Goal: Navigation & Orientation: Find specific page/section

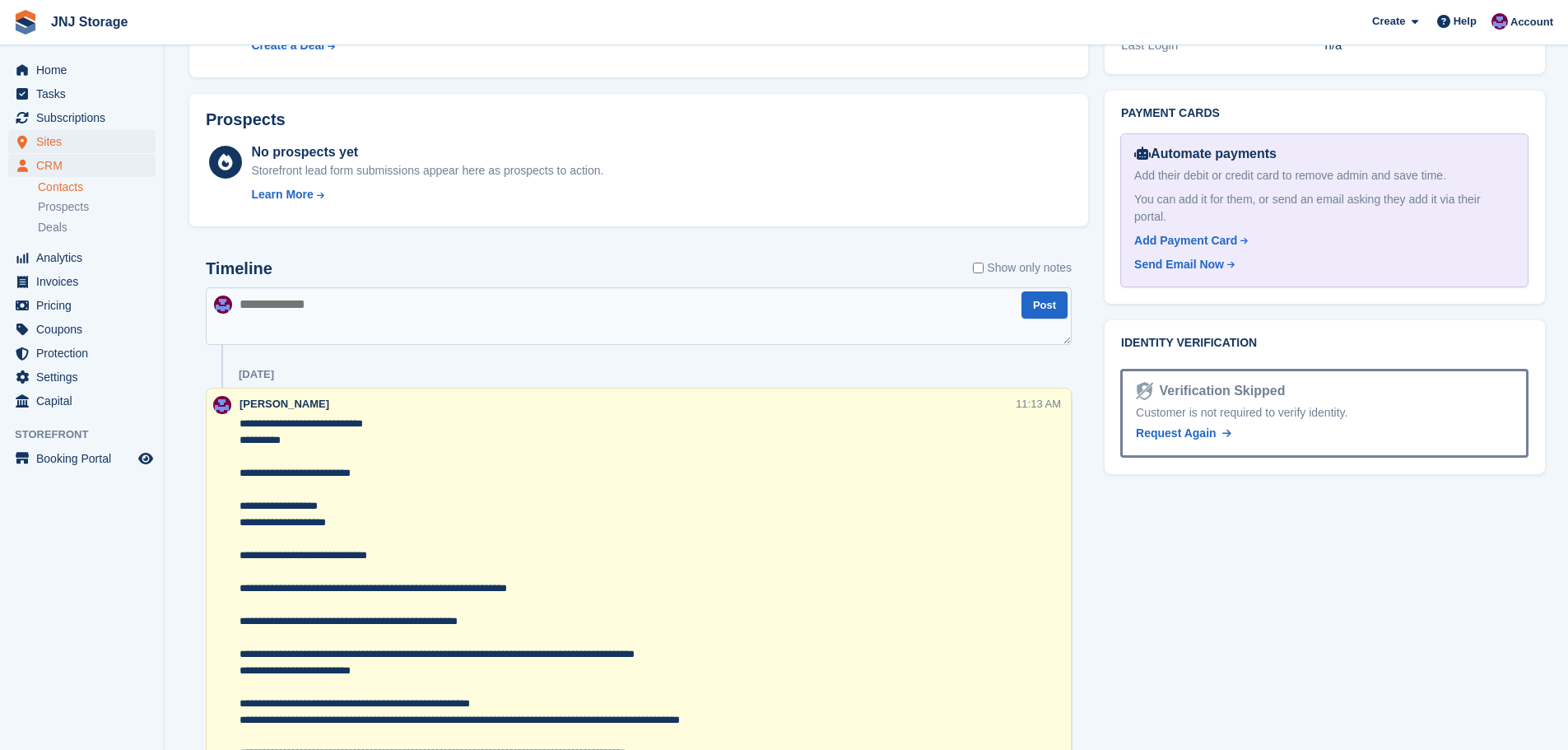
scroll to position [493, 0]
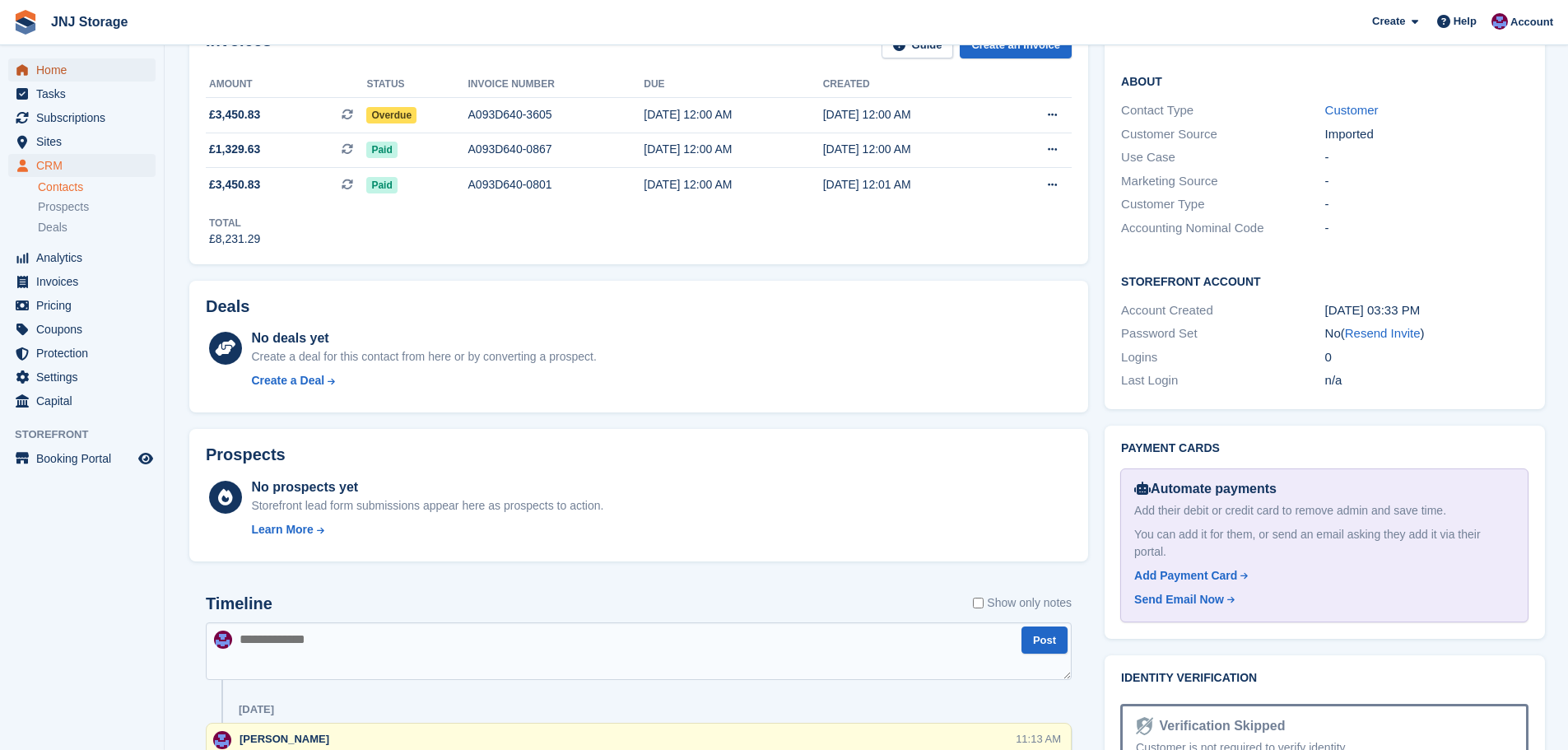
click at [66, 71] on span "Home" at bounding box center [86, 69] width 99 height 23
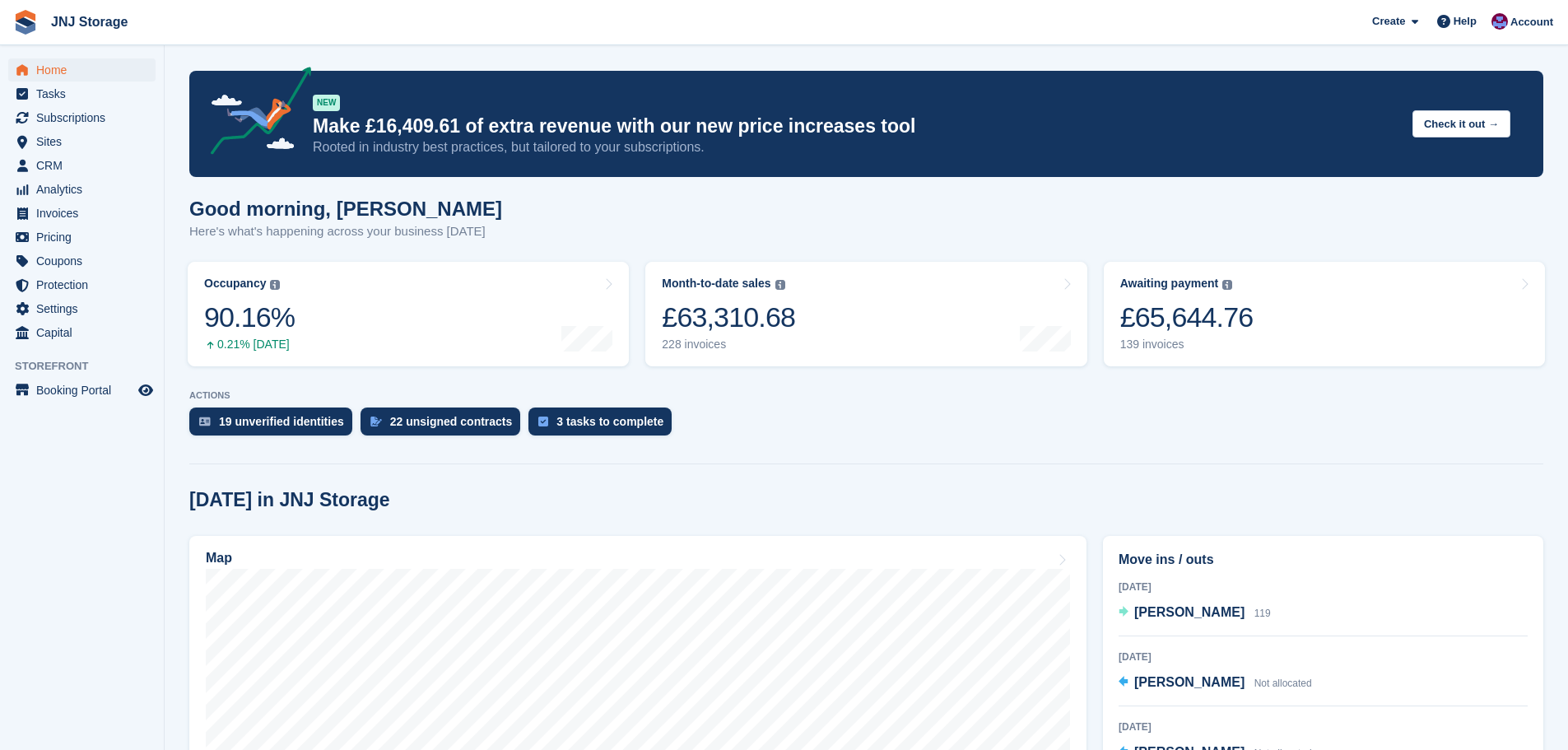
scroll to position [329, 0]
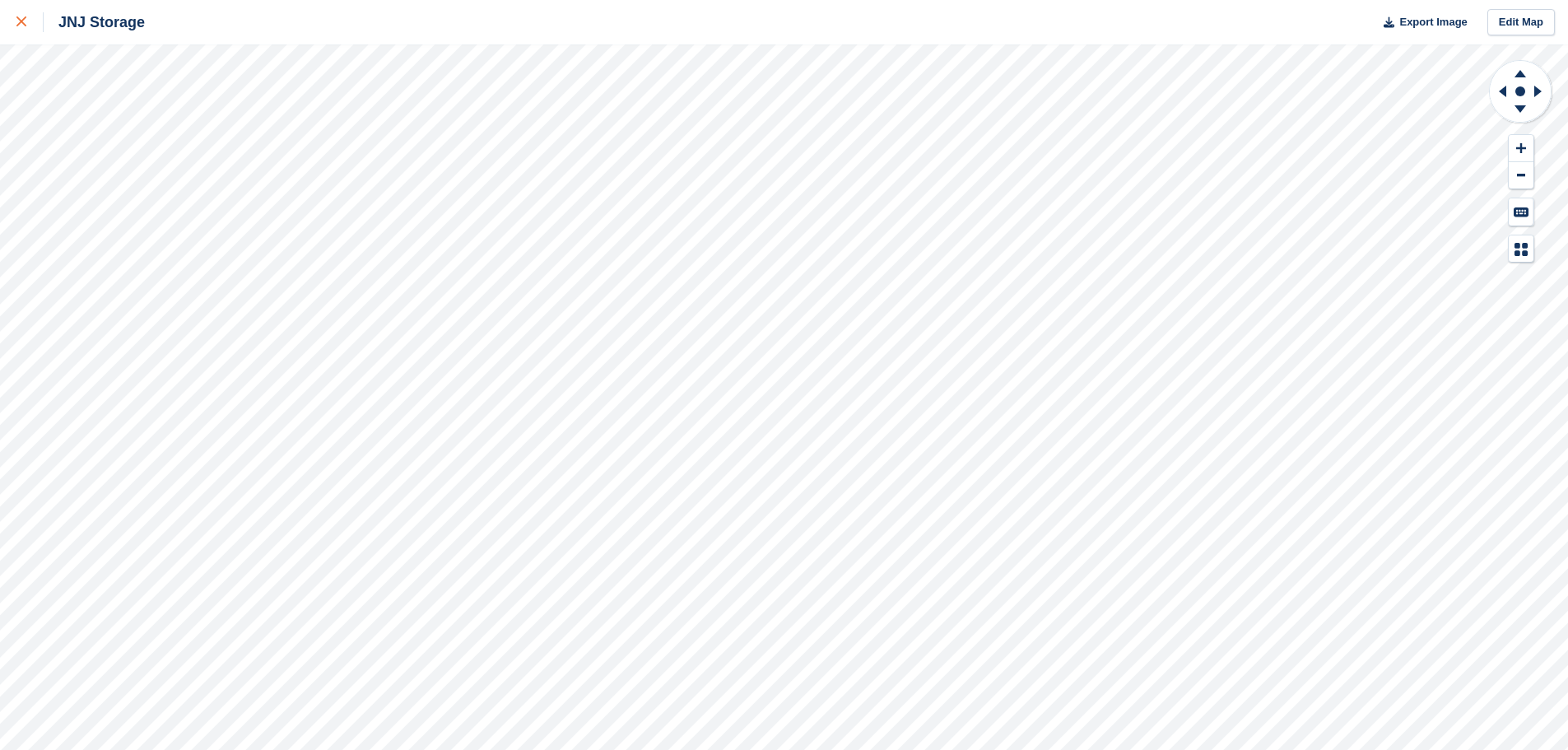
click at [25, 23] on icon at bounding box center [21, 21] width 10 height 10
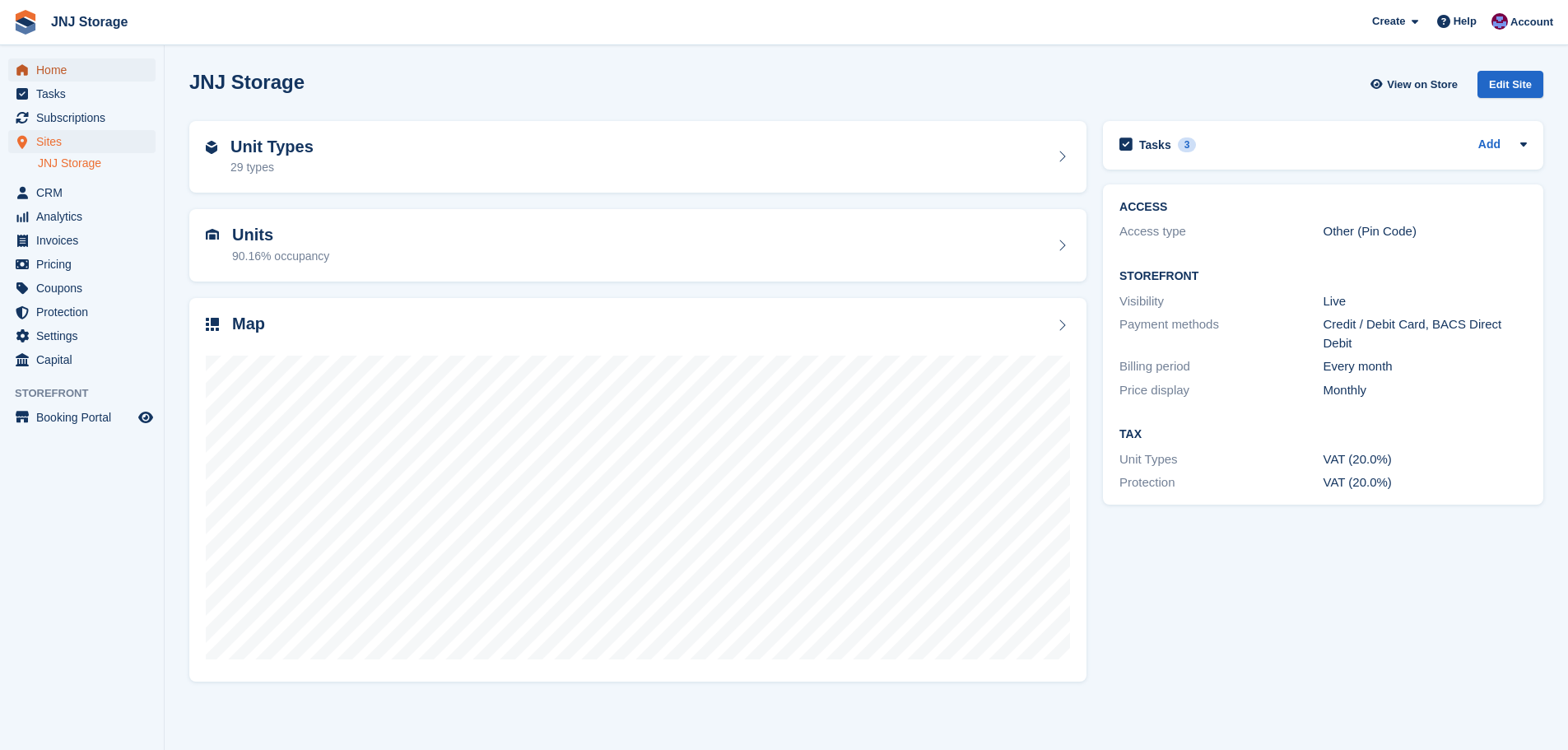
click at [58, 72] on span "Home" at bounding box center [86, 69] width 99 height 23
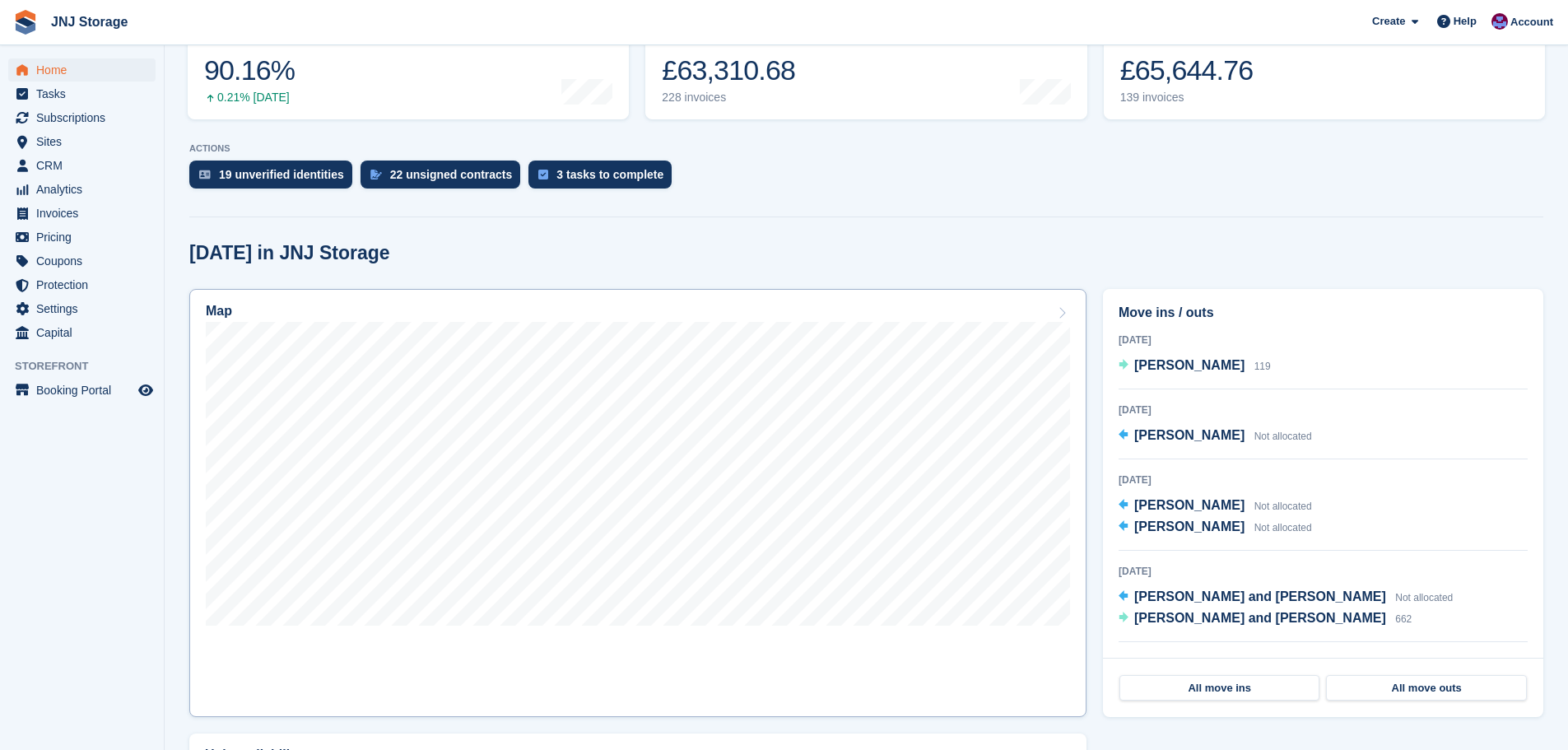
scroll to position [329, 0]
